Goal: Information Seeking & Learning: Understand process/instructions

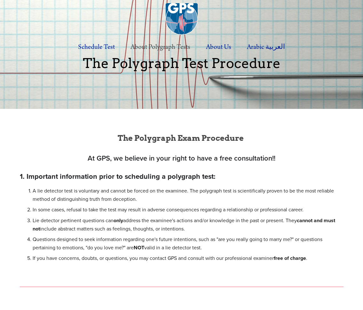
click at [115, 147] on div "The Polygraph Exam Procedure" at bounding box center [181, 141] width 334 height 13
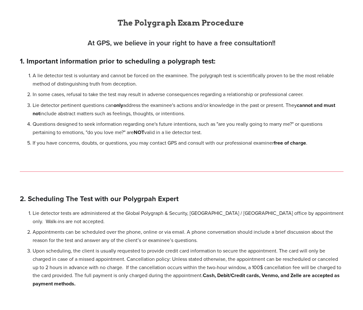
scroll to position [136, 0]
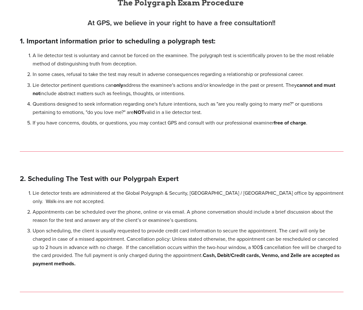
click at [56, 45] on strong "1. Important information prior to scheduling a polygraph test:" at bounding box center [118, 41] width 196 height 10
click at [56, 60] on p "A lie detector test is voluntary and cannot be forced on the examinee. The poly…" at bounding box center [188, 59] width 311 height 16
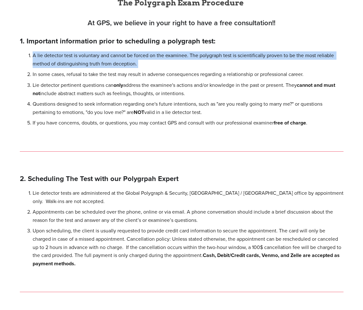
click at [56, 60] on p "A lie detector test is voluntary and cannot be forced on the examinee. The poly…" at bounding box center [188, 59] width 311 height 16
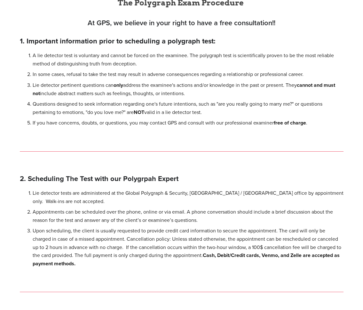
click at [58, 77] on p "In some cases, refusal to take the test may result in adverse consequences rega…" at bounding box center [188, 74] width 311 height 8
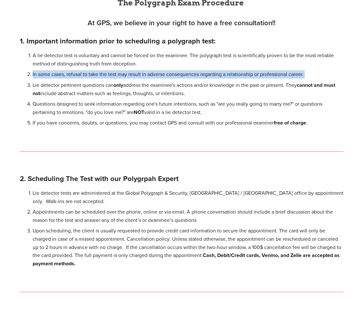
click at [58, 77] on p "In some cases, refusal to take the test may result in adverse consequences rega…" at bounding box center [188, 74] width 311 height 8
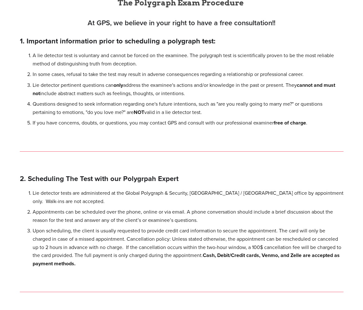
click at [60, 86] on p "Lie detector pertinent questions can only address the examinee's actions and/or…" at bounding box center [188, 89] width 311 height 16
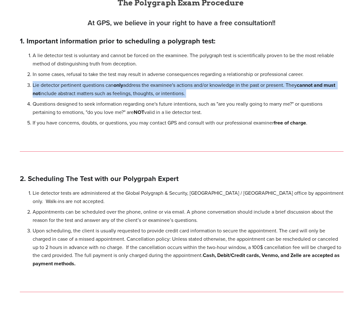
click at [60, 86] on p "Lie detector pertinent questions can only address the examinee's actions and/or…" at bounding box center [188, 89] width 311 height 16
click at [58, 87] on p "Lie detector pertinent questions can only address the examinee's actions and/or…" at bounding box center [188, 89] width 311 height 16
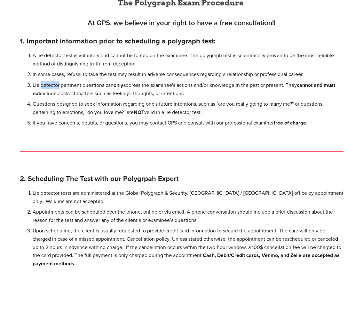
click at [58, 87] on p "Lie detector pertinent questions can only address the examinee's actions and/or…" at bounding box center [188, 89] width 311 height 16
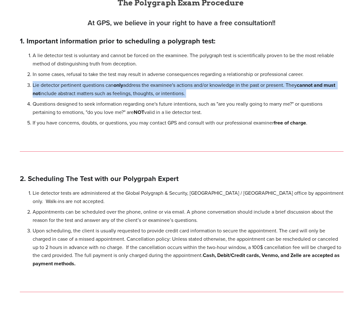
click at [58, 87] on p "Lie detector pertinent questions can only address the examinee's actions and/or…" at bounding box center [188, 89] width 311 height 16
click at [36, 81] on ol "A lie detector test is voluntary and cannot be forced on the examinee. The poly…" at bounding box center [181, 89] width 323 height 76
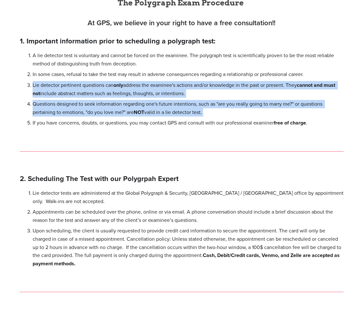
drag, startPoint x: 36, startPoint y: 81, endPoint x: 221, endPoint y: 114, distance: 188.4
click at [221, 114] on ol "A lie detector test is voluntary and cannot be forced on the examinee. The poly…" at bounding box center [181, 89] width 323 height 76
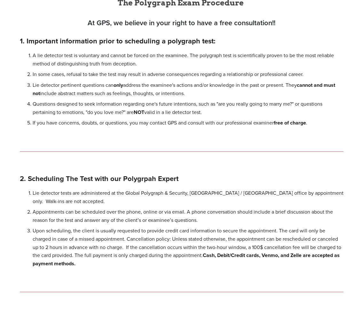
click at [130, 126] on p "If you have concerns, doubts, or questions, you may contact GPS and consult wit…" at bounding box center [188, 123] width 311 height 8
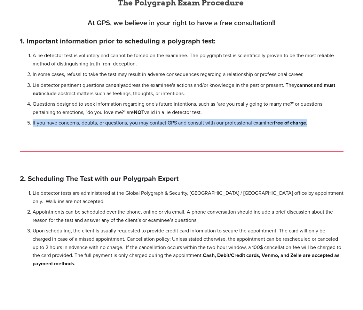
click at [130, 126] on p "If you have concerns, doubts, or questions, you may contact GPS and consult wit…" at bounding box center [188, 123] width 311 height 8
copy div "If you have concerns, doubts, or questions, you may contact GPS and consult wit…"
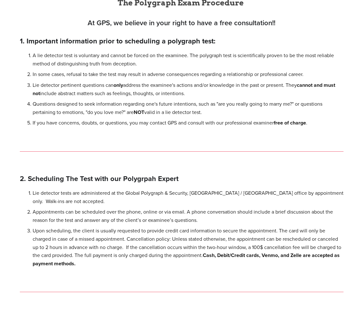
click at [81, 194] on p "Lie detector tests are administered at the Global Polygraph & Security, Century…" at bounding box center [188, 197] width 311 height 16
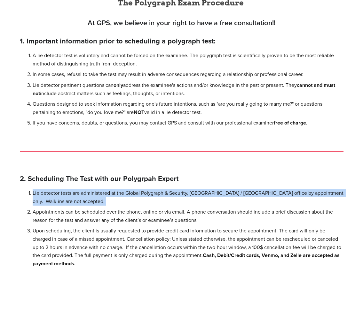
click at [81, 194] on p "Lie detector tests are administered at the Global Polygraph & Security, Century…" at bounding box center [188, 197] width 311 height 16
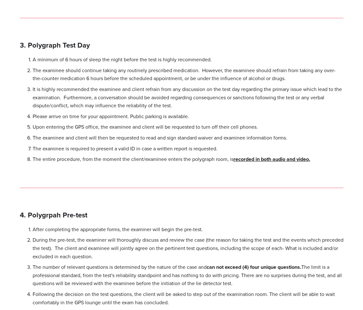
scroll to position [369, 0]
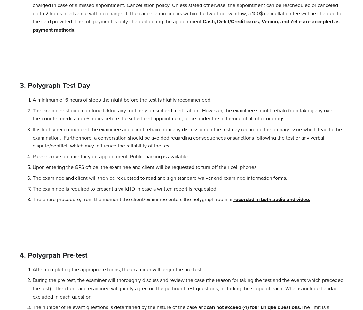
click at [69, 98] on p "A minimum of 6 hours of sleep the night before the test is highly recommended." at bounding box center [188, 100] width 311 height 8
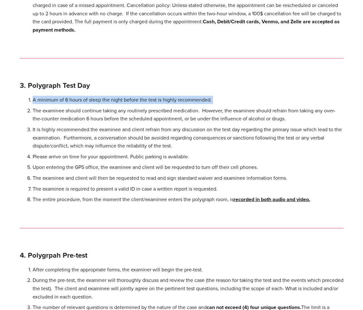
click at [69, 98] on p "A minimum of 6 hours of sleep the night before the test is highly recommended." at bounding box center [188, 100] width 311 height 8
copy p "A minimum of 6 hours of sleep the night before the test is highly recommended."
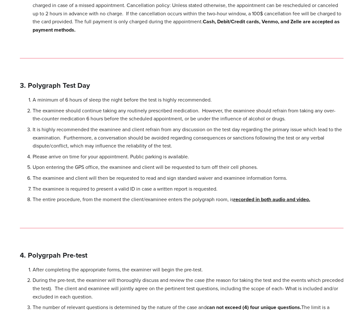
click at [97, 123] on p "The examinee should continue taking any routinely prescribed medication. Howeve…" at bounding box center [188, 115] width 311 height 16
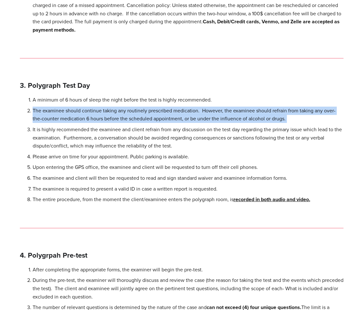
click at [97, 123] on p "The examinee should continue taking any routinely prescribed medication. Howeve…" at bounding box center [188, 115] width 311 height 16
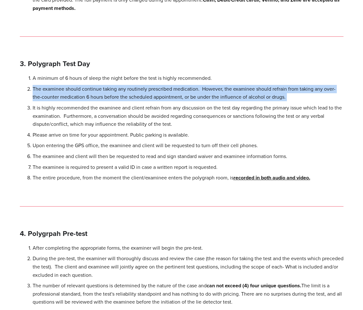
scroll to position [392, 0]
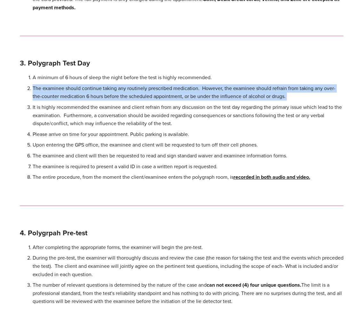
click at [84, 97] on p "The examinee should continue taking any routinely prescribed medication. Howeve…" at bounding box center [188, 92] width 311 height 16
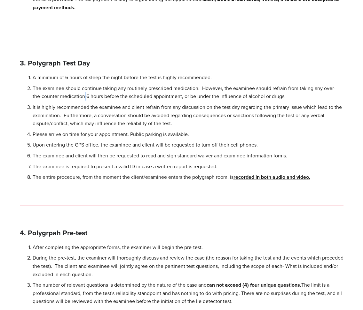
click at [84, 97] on p "The examinee should continue taking any routinely prescribed medication. Howeve…" at bounding box center [188, 92] width 311 height 16
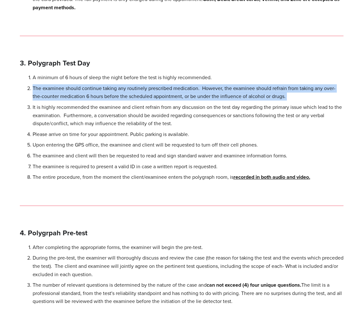
click at [84, 97] on p "The examinee should continue taking any routinely prescribed medication. Howeve…" at bounding box center [188, 92] width 311 height 16
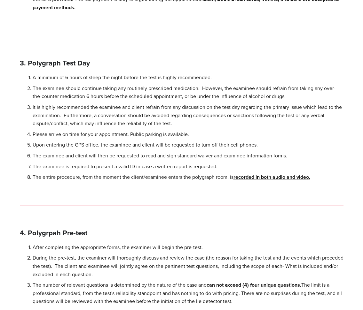
click at [85, 112] on p "It is highly recommended the examinee and client refrain from any discussion on…" at bounding box center [188, 115] width 311 height 25
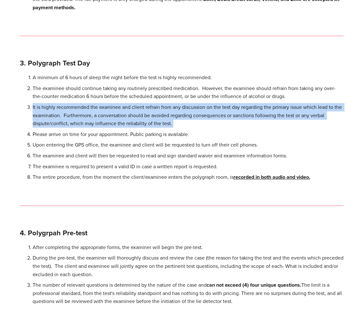
click at [85, 112] on p "It is highly recommended the examinee and client refrain from any discussion on…" at bounding box center [188, 115] width 311 height 25
click at [81, 117] on p "It is highly recommended the examinee and client refrain from any discussion on…" at bounding box center [188, 115] width 311 height 25
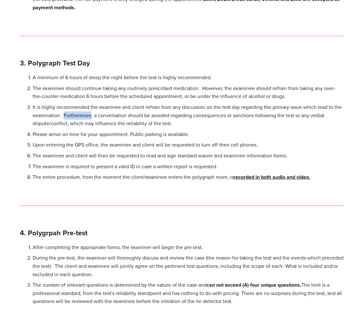
click at [81, 117] on p "It is highly recommended the examinee and client refrain from any discussion on…" at bounding box center [188, 115] width 311 height 25
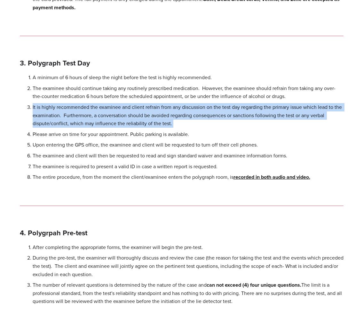
click at [81, 117] on p "It is highly recommended the examinee and client refrain from any discussion on…" at bounding box center [188, 115] width 311 height 25
click at [109, 120] on p "It is highly recommended the examinee and client refrain from any discussion on…" at bounding box center [188, 115] width 311 height 25
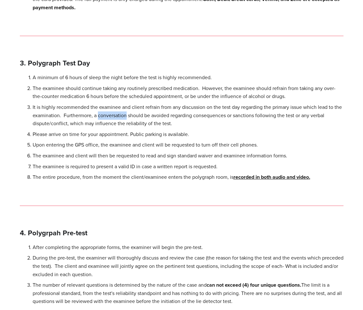
click at [109, 120] on p "It is highly recommended the examinee and client refrain from any discussion on…" at bounding box center [188, 115] width 311 height 25
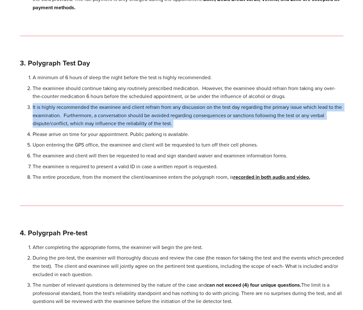
click at [109, 120] on p "It is highly recommended the examinee and client refrain from any discussion on…" at bounding box center [188, 115] width 311 height 25
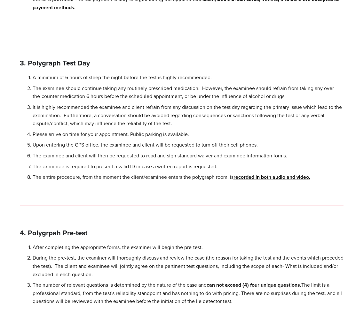
click at [132, 147] on p "Upon entering the GPS office, the examinee and client will be requested to turn…" at bounding box center [188, 145] width 311 height 8
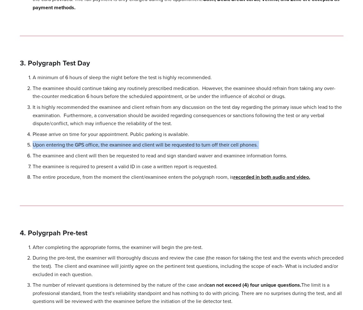
click at [132, 147] on p "Upon entering the GPS office, the examinee and client will be requested to turn…" at bounding box center [188, 145] width 311 height 8
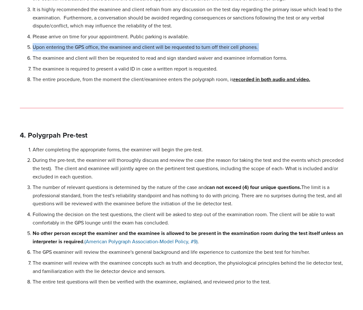
scroll to position [499, 0]
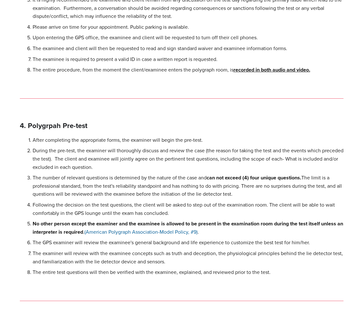
click at [87, 141] on p "After completing the appropriate forms, the examiner will begin the pre-test." at bounding box center [188, 140] width 311 height 8
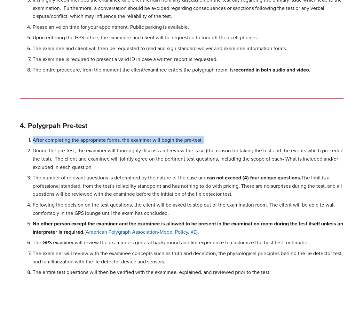
click at [87, 141] on p "After completing the appropriate forms, the examiner will begin the pre-test." at bounding box center [188, 140] width 311 height 8
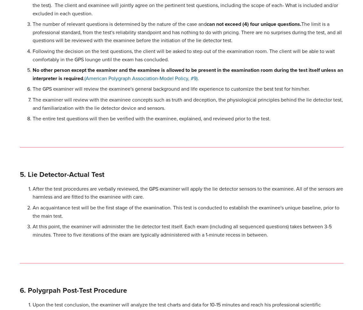
scroll to position [797, 0]
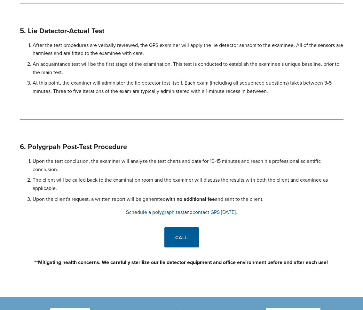
click at [70, 49] on p "After the test procedures are verbally reviewed, the GPS examiner will apply th…" at bounding box center [188, 49] width 311 height 16
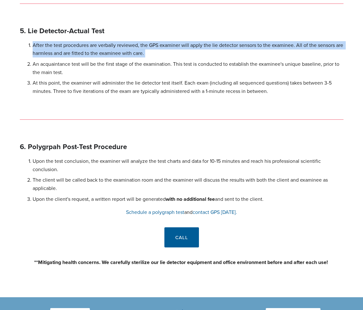
click at [70, 49] on p "After the test procedures are verbally reviewed, the GPS examiner will apply th…" at bounding box center [188, 49] width 311 height 16
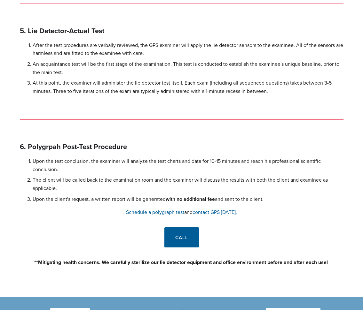
click at [68, 85] on p "At this point, the examiner will administer the lie detector test itself. Each …" at bounding box center [188, 87] width 311 height 16
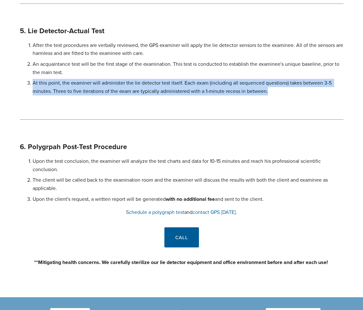
click at [68, 85] on p "At this point, the examiner will administer the lie detector test itself. Each …" at bounding box center [188, 87] width 311 height 16
click at [78, 89] on p "At this point, the examiner will administer the lie detector test itself. Each …" at bounding box center [188, 87] width 311 height 16
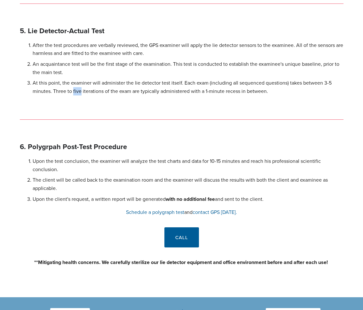
click at [78, 89] on p "At this point, the examiner will administer the lie detector test itself. Each …" at bounding box center [188, 87] width 311 height 16
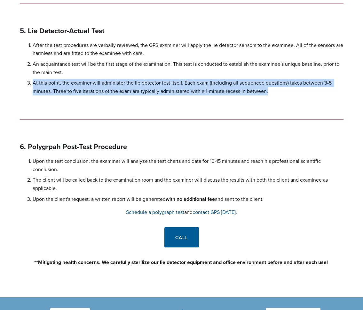
click at [78, 89] on p "At this point, the examiner will administer the lie detector test itself. Each …" at bounding box center [188, 87] width 311 height 16
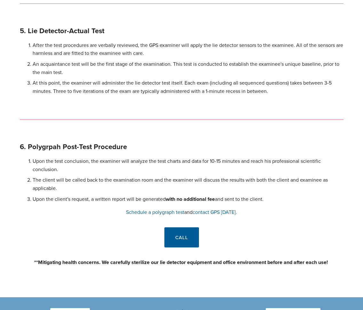
click at [92, 161] on p "Upon the test conclusion, the examiner will analyze the test charts and data fo…" at bounding box center [188, 165] width 311 height 16
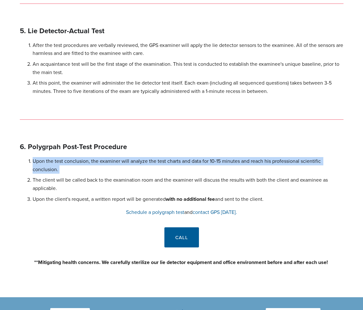
click at [92, 161] on p "Upon the test conclusion, the examiner will analyze the test charts and data fo…" at bounding box center [188, 165] width 311 height 16
copy p "Upon the test conclusion, the examiner will analyze the test charts and data fo…"
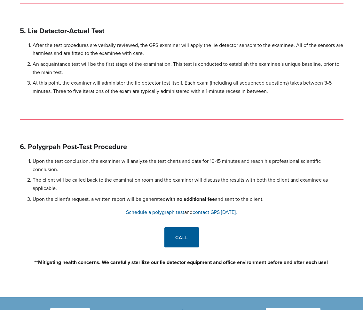
click at [203, 202] on strong "with no additional fee" at bounding box center [190, 199] width 49 height 7
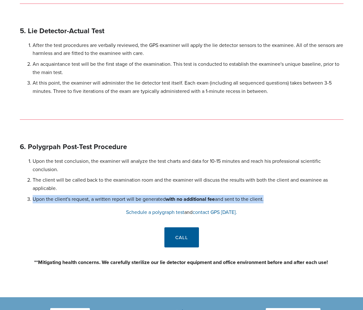
click at [203, 202] on strong "with no additional fee" at bounding box center [190, 199] width 49 height 7
copy p "Upon the client's request, a written report will be generated with no additiona…"
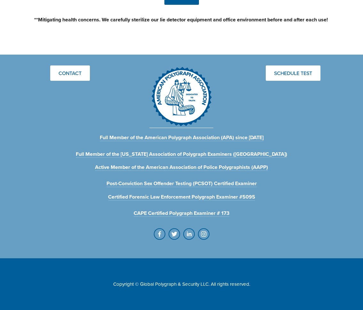
click at [194, 91] on img at bounding box center [181, 97] width 64 height 62
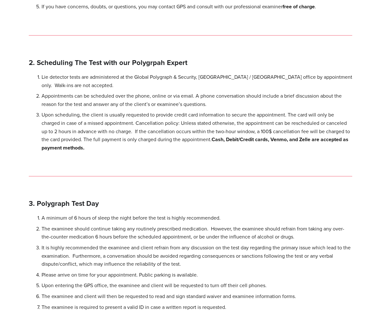
scroll to position [0, 0]
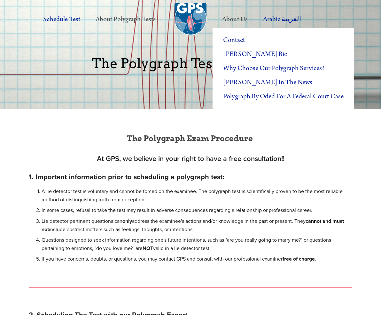
click at [231, 19] on label "About Us" at bounding box center [234, 20] width 39 height 18
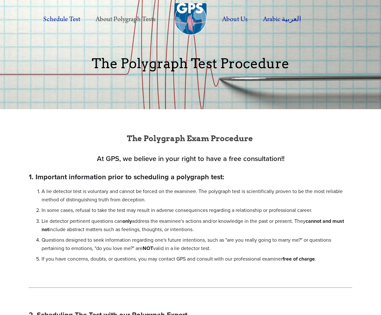
click at [123, 184] on div "At GPS, we believe in your right to have a free consultation!! 1. Important inf…" at bounding box center [190, 208] width 323 height 110
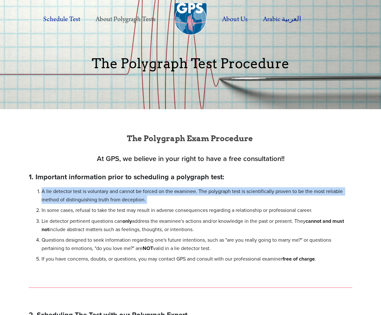
click at [123, 184] on div "At GPS, we believe in your right to have a free consultation!! 1. Important inf…" at bounding box center [190, 208] width 323 height 110
click at [111, 205] on ol "A lie detector test is voluntary and cannot be forced on the examinee. The poly…" at bounding box center [190, 225] width 323 height 76
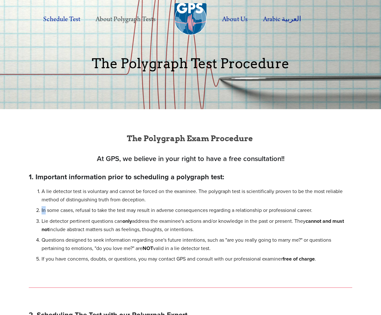
click at [111, 205] on ol "A lie detector test is voluntary and cannot be forced on the examinee. The poly…" at bounding box center [190, 225] width 323 height 76
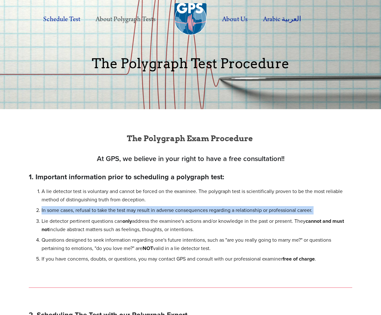
click at [111, 205] on ol "A lie detector test is voluntary and cannot be forced on the examinee. The poly…" at bounding box center [190, 225] width 323 height 76
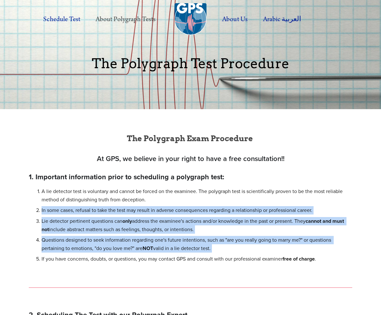
drag, startPoint x: 111, startPoint y: 205, endPoint x: 128, endPoint y: 246, distance: 44.6
click at [128, 246] on ol "A lie detector test is voluntary and cannot be forced on the examinee. The poly…" at bounding box center [190, 225] width 323 height 76
click at [128, 246] on p "Questions designed to seek information regarding one's future intentions, such …" at bounding box center [197, 244] width 311 height 16
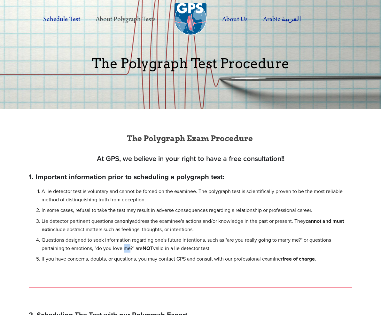
click at [128, 246] on p "Questions designed to seek information regarding one's future intentions, such …" at bounding box center [197, 244] width 311 height 16
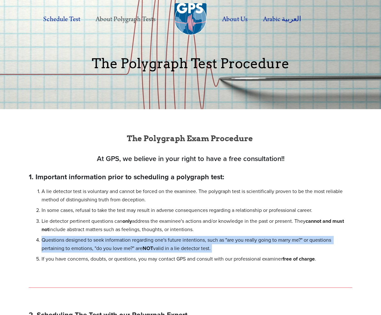
click at [128, 246] on p "Questions designed to seek information regarding one's future intentions, such …" at bounding box center [197, 244] width 311 height 16
click at [93, 248] on p "Questions designed to seek information regarding one's future intentions, such …" at bounding box center [197, 244] width 311 height 16
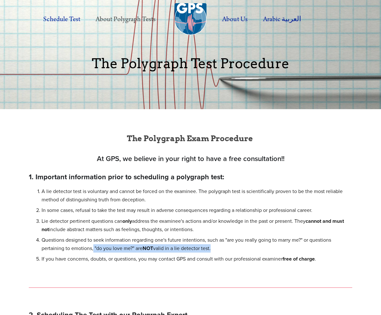
drag, startPoint x: 93, startPoint y: 248, endPoint x: 212, endPoint y: 246, distance: 119.2
click at [212, 246] on p "Questions designed to seek information regarding one's future intentions, such …" at bounding box center [197, 244] width 311 height 16
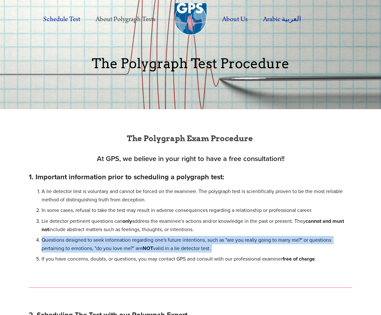
click at [212, 246] on p "Questions designed to seek information regarding one's future intentions, such …" at bounding box center [197, 244] width 311 height 16
click at [207, 245] on p "Questions designed to seek information regarding one's future intentions, such …" at bounding box center [197, 244] width 311 height 16
drag, startPoint x: 207, startPoint y: 245, endPoint x: 43, endPoint y: 239, distance: 165.0
click at [43, 239] on p "Questions designed to seek information regarding one's future intentions, such …" at bounding box center [197, 244] width 311 height 16
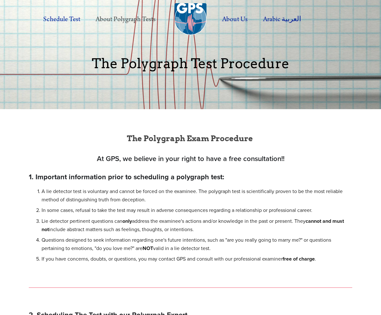
click at [155, 81] on div at bounding box center [190, 54] width 381 height 109
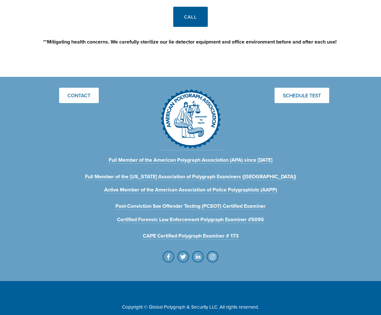
scroll to position [1039, 0]
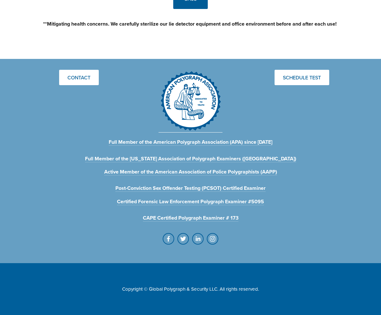
click at [201, 95] on img at bounding box center [191, 101] width 64 height 62
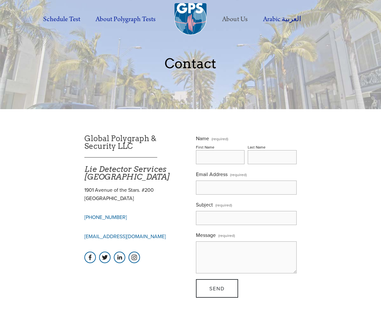
click at [97, 190] on p "1901 Avenue of the Stars. #[GEOGRAPHIC_DATA]" at bounding box center [134, 194] width 101 height 16
drag, startPoint x: 97, startPoint y: 190, endPoint x: 124, endPoint y: 197, distance: 28.1
click at [124, 197] on p "1901 Avenue of the Stars. #[GEOGRAPHIC_DATA]" at bounding box center [134, 194] width 101 height 16
copy div "1901 Avenue of the Stars. #[GEOGRAPHIC_DATA]"
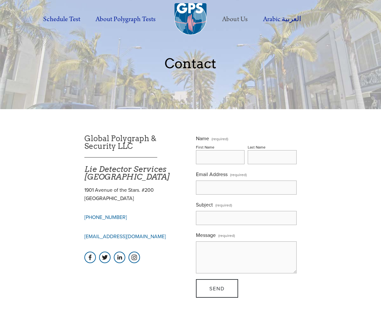
click at [136, 171] on em "Lie Detector Services [GEOGRAPHIC_DATA]" at bounding box center [126, 172] width 85 height 17
click at [120, 136] on h1 "Global Polygraph & Security LLC ___________________ Lie Detector Services [GEOG…" at bounding box center [134, 158] width 101 height 46
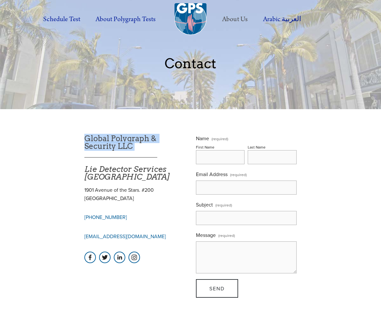
click at [120, 136] on h1 "Global Polygraph & Security LLC ___________________ Lie Detector Services [GEOG…" at bounding box center [134, 158] width 101 height 46
copy h1 "Global Polygraph & Security LLC"
